Goal: Task Accomplishment & Management: Manage account settings

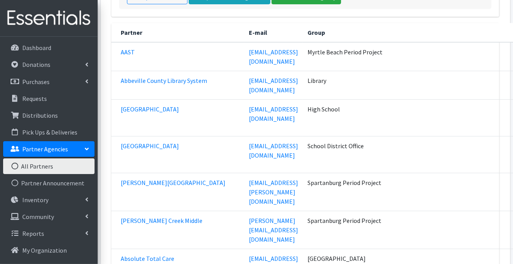
scroll to position [156, 0]
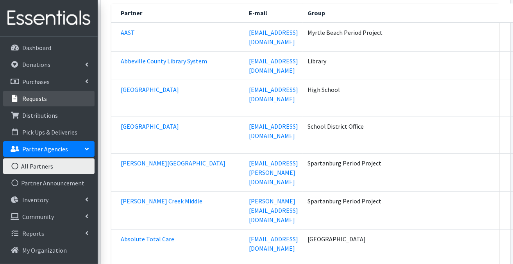
click at [32, 101] on p "Requests" at bounding box center [34, 99] width 25 height 8
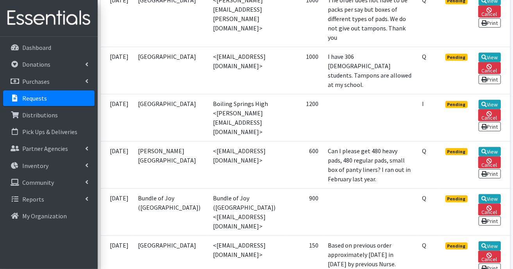
scroll to position [312, 0]
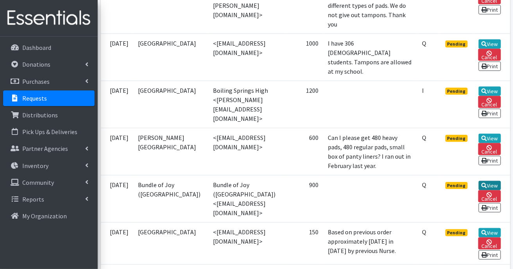
click at [489, 191] on link "View" at bounding box center [489, 185] width 22 height 9
